Goal: Task Accomplishment & Management: Manage account settings

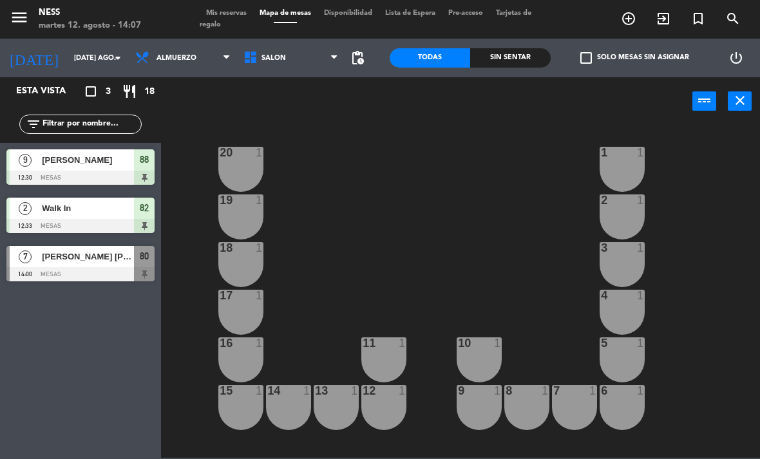
scroll to position [116, 0]
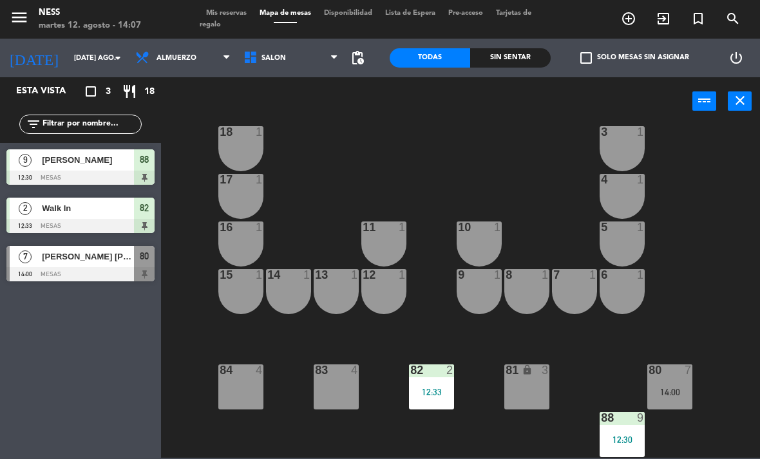
click at [709, 156] on div "20 1 1 1 19 1 2 1 18 1 3 1 17 1 4 1 16 1 11 1 10 1 5 1 12 1 14 1 13 1 15 1 9 1 …" at bounding box center [464, 291] width 591 height 334
click at [98, 265] on div "[PERSON_NAME] [PERSON_NAME]" at bounding box center [87, 256] width 93 height 21
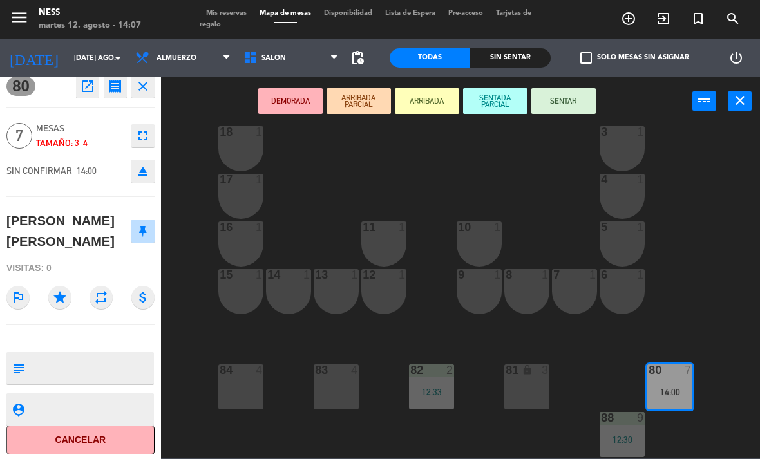
scroll to position [8, 0]
click at [740, 100] on icon "close" at bounding box center [739, 100] width 15 height 15
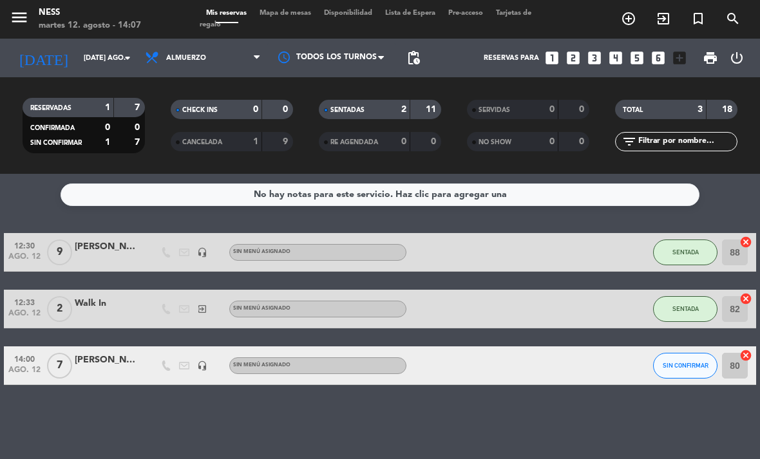
click at [544, 416] on div "No hay notas para este servicio. Haz clic para agregar una 12:30 ago. 12 9 [PER…" at bounding box center [380, 316] width 760 height 285
click at [100, 48] on input "[DATE] ago." at bounding box center [124, 58] width 95 height 21
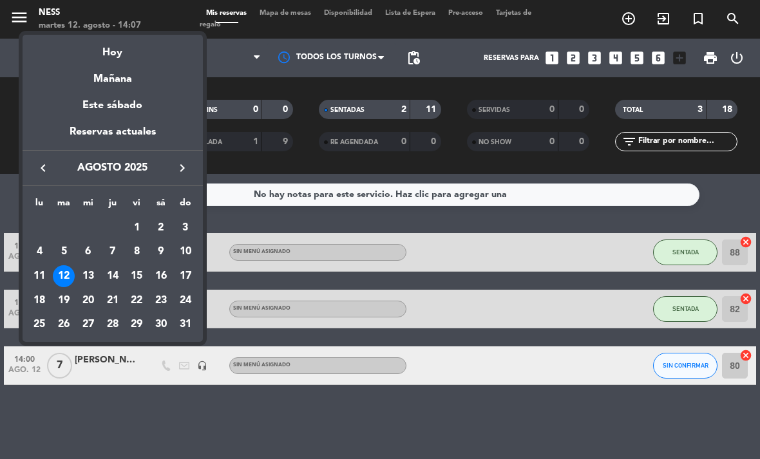
click at [92, 278] on div "13" at bounding box center [88, 276] width 22 height 22
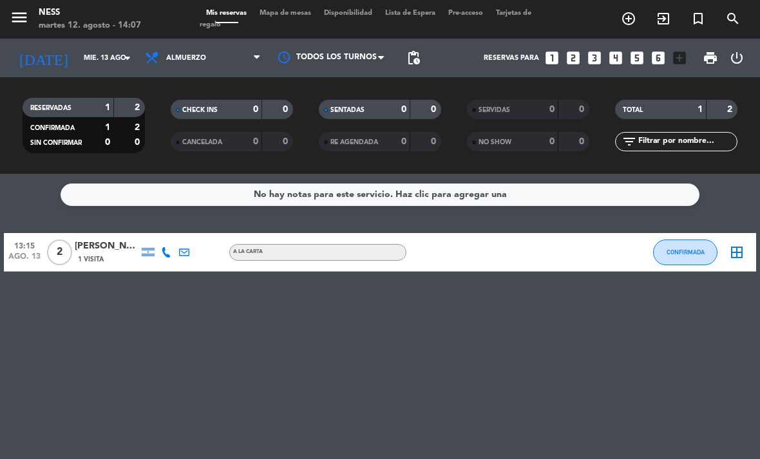
click at [109, 48] on input "mié. 13 ago." at bounding box center [124, 58] width 95 height 21
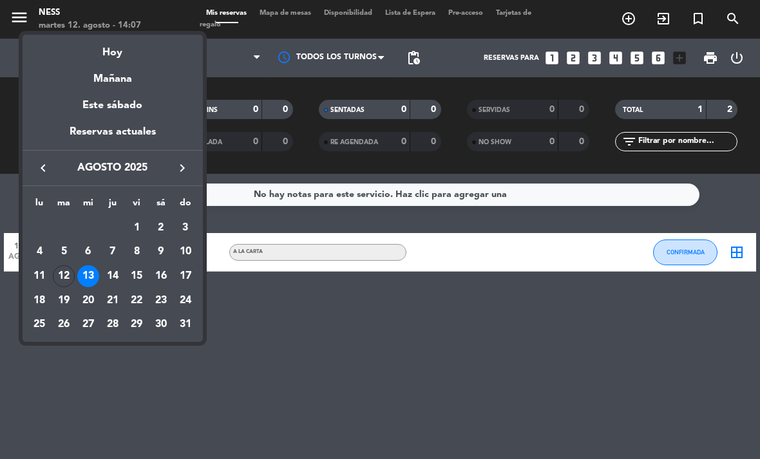
click at [120, 273] on div "14" at bounding box center [113, 276] width 22 height 22
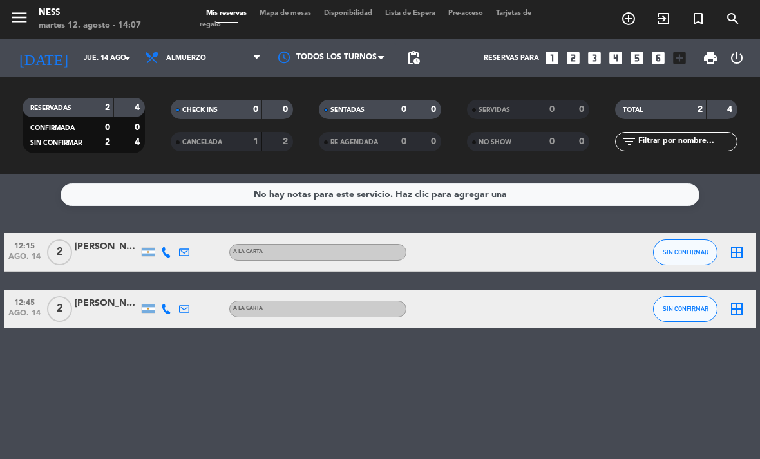
click at [277, 332] on div "No hay notas para este servicio. Haz clic para agregar una 12:15 ago. 14 2 [PER…" at bounding box center [380, 316] width 760 height 285
click at [117, 48] on input "jue. 14 ago." at bounding box center [124, 58] width 95 height 21
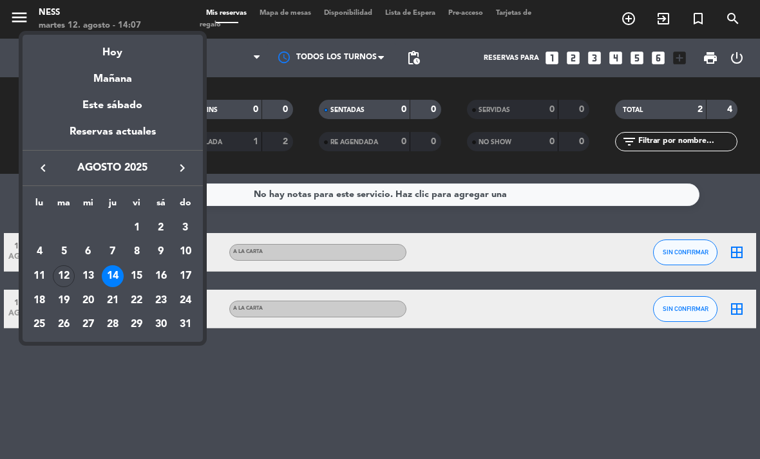
click at [146, 278] on div "15" at bounding box center [137, 276] width 22 height 22
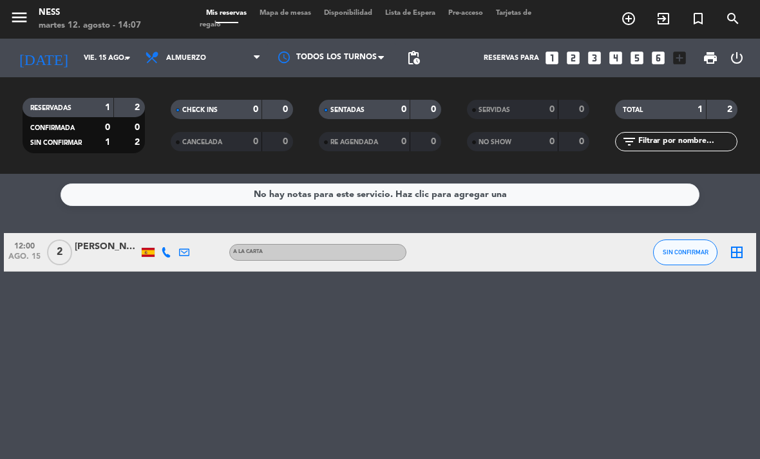
click at [230, 296] on div "No hay notas para este servicio. Haz clic para agregar una 12:00 ago. 15 2 [PER…" at bounding box center [380, 316] width 760 height 285
click at [119, 48] on input "vie. 15 ago." at bounding box center [124, 58] width 95 height 21
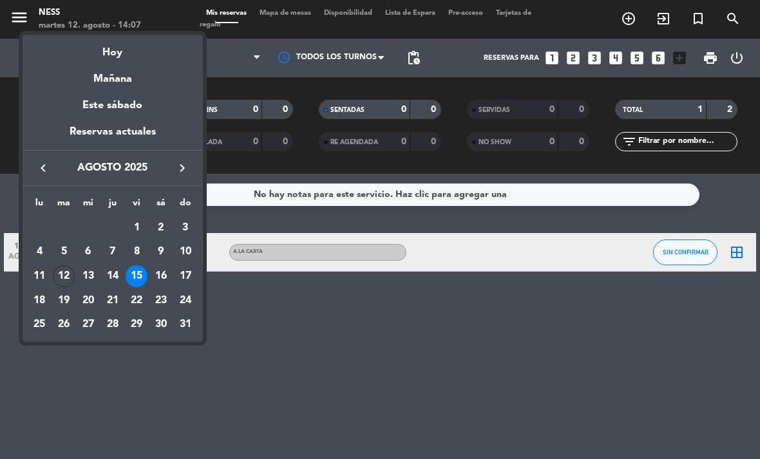
click at [159, 279] on div "16" at bounding box center [161, 276] width 22 height 22
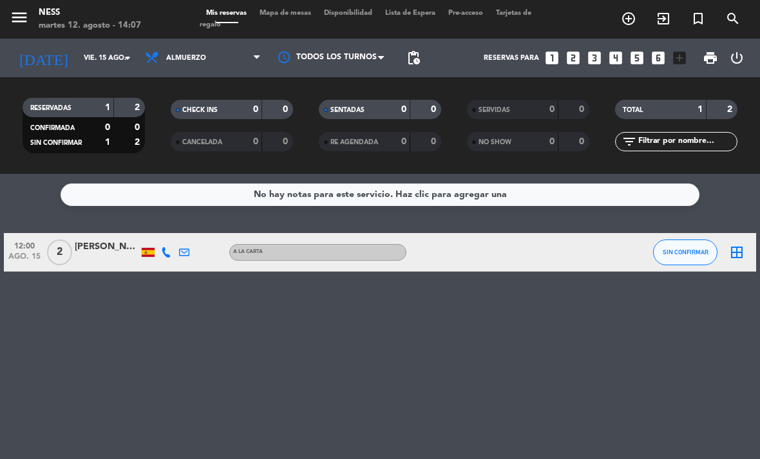
type input "sáb. 16 ago."
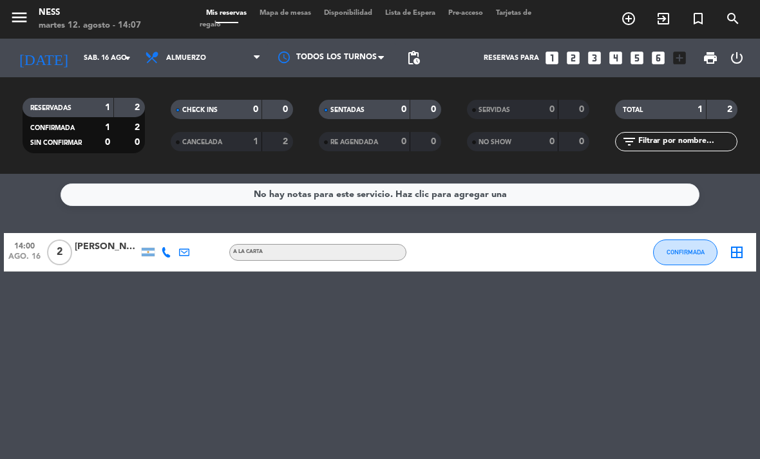
click at [277, 327] on div "No hay notas para este servicio. Haz clic para agregar una 14:00 ago. 16 2 [PER…" at bounding box center [380, 316] width 760 height 285
